Goal: Information Seeking & Learning: Learn about a topic

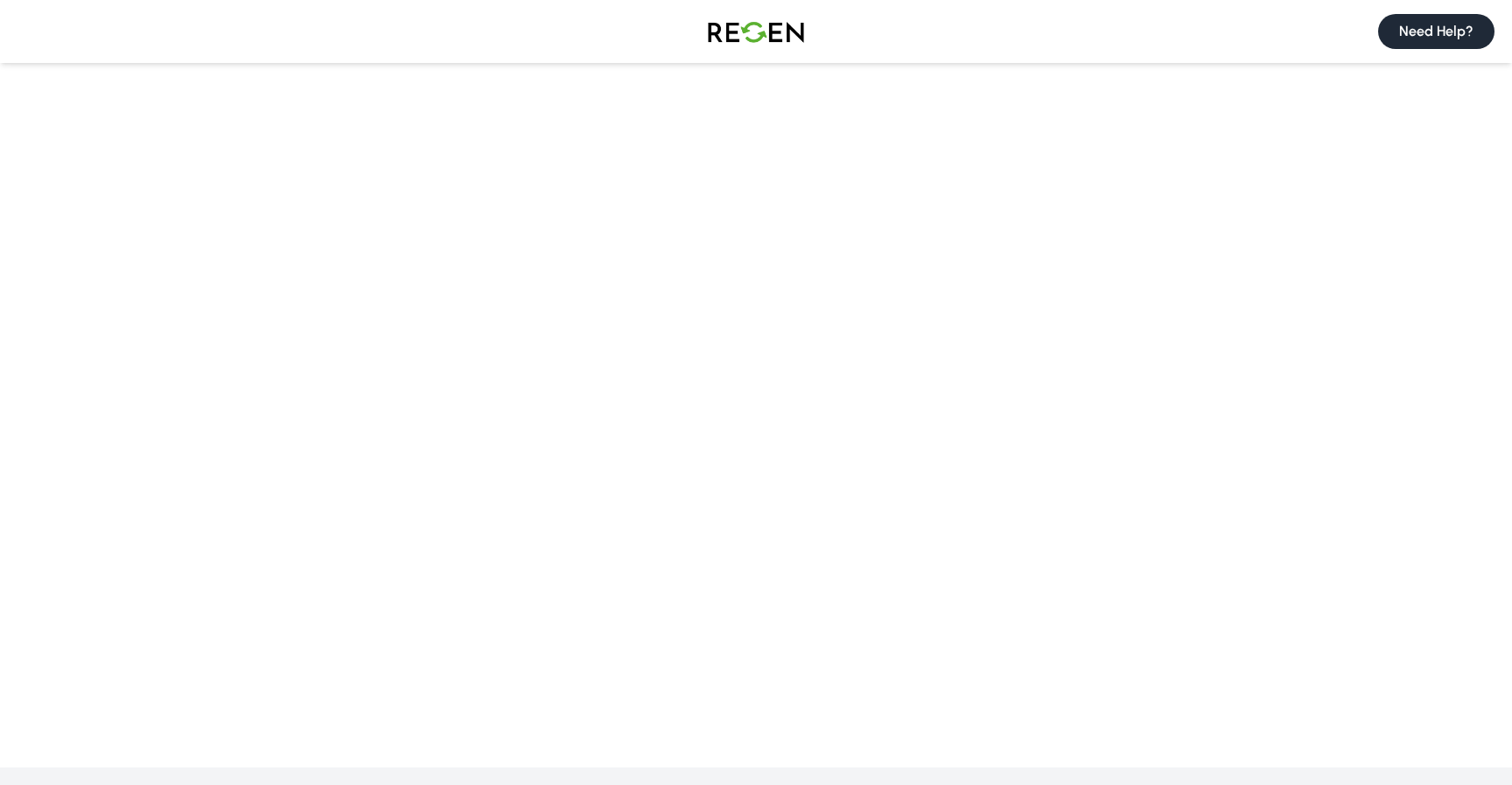
click at [1430, 35] on button "Need Help?" at bounding box center [1437, 31] width 116 height 35
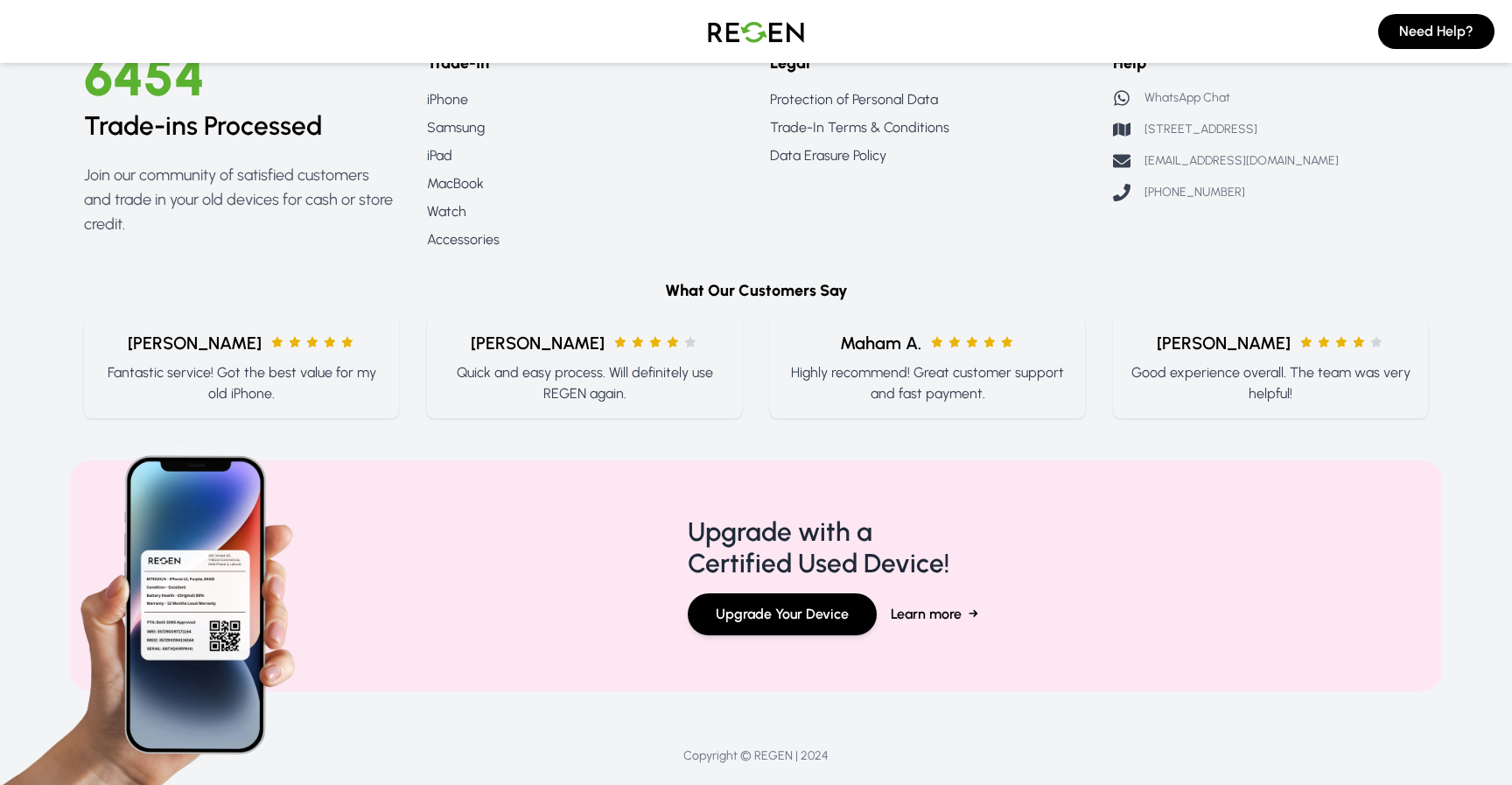
scroll to position [1612, 0]
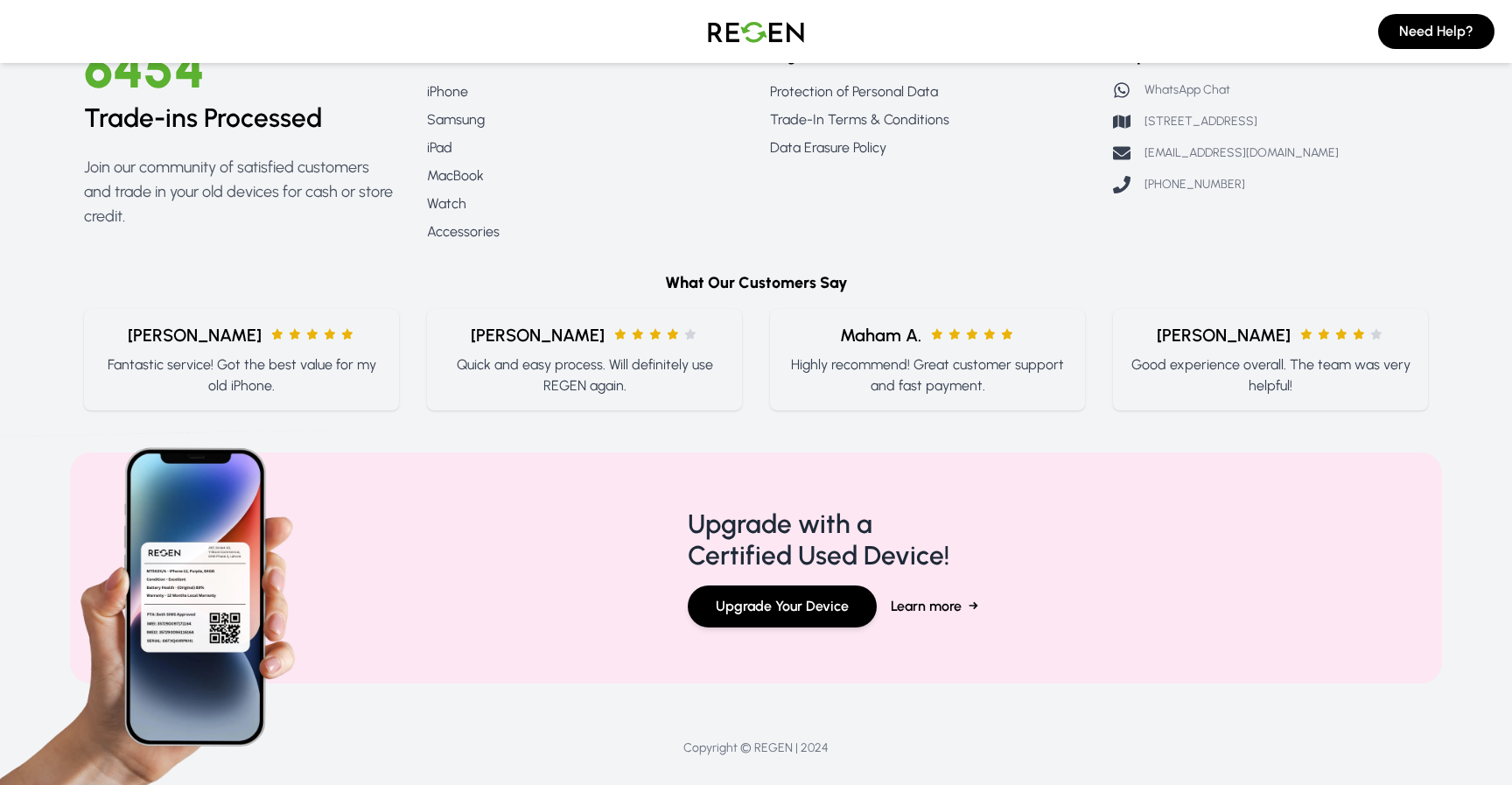
click at [897, 327] on span "Maham A." at bounding box center [881, 335] width 82 height 25
click at [802, 279] on h6 "What Our Customers Say" at bounding box center [756, 283] width 1344 height 25
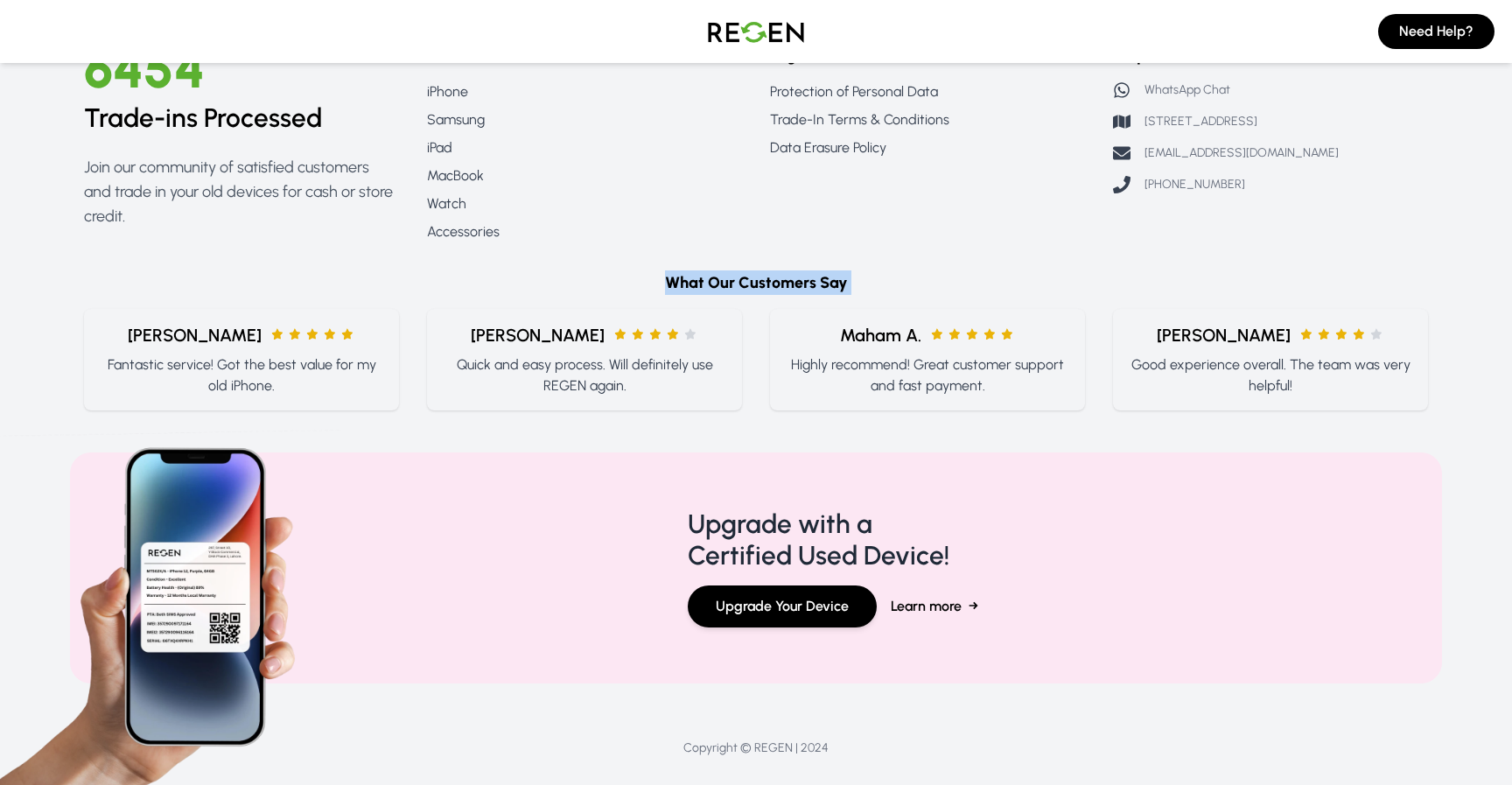
click at [802, 279] on h6 "What Our Customers Say" at bounding box center [756, 283] width 1344 height 25
click at [861, 418] on footer "6454 Trade-ins Processed Join our community of satisfied customers and trade in…" at bounding box center [756, 399] width 1512 height 826
click at [847, 608] on button "Upgrade Your Device" at bounding box center [782, 606] width 189 height 42
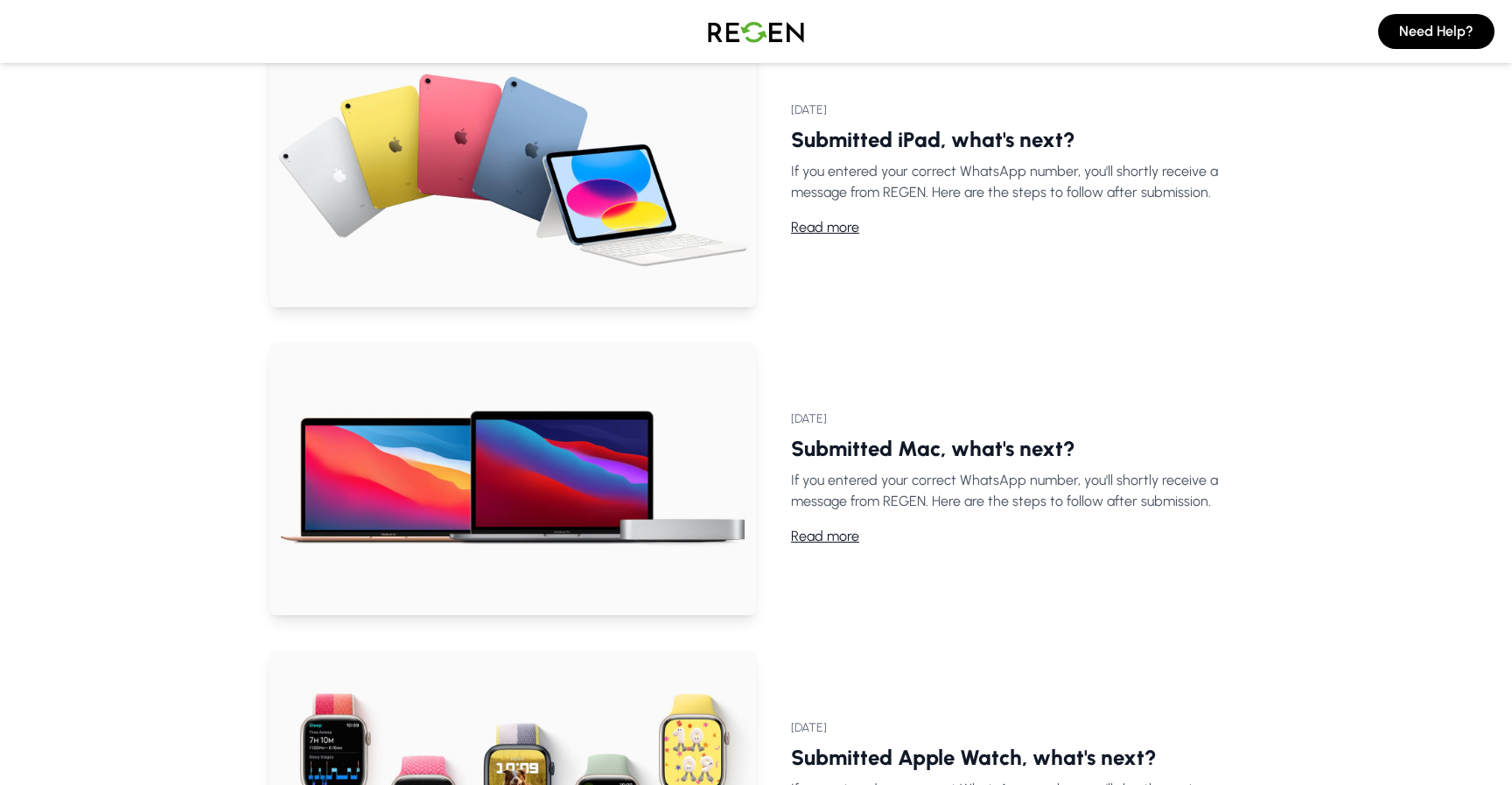
scroll to position [0, 0]
